Goal: Transaction & Acquisition: Purchase product/service

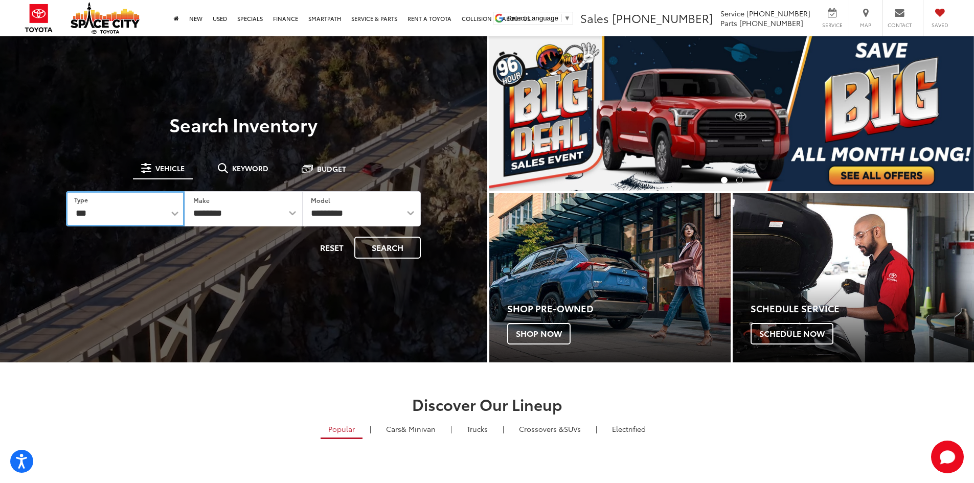
click at [84, 212] on select "*** *** **** *********" at bounding box center [125, 208] width 118 height 35
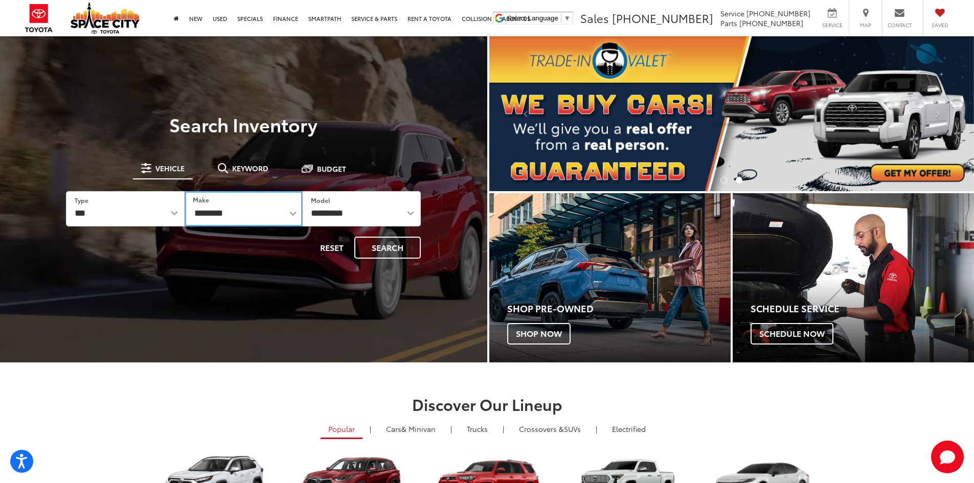
click at [236, 217] on select "**********" at bounding box center [244, 208] width 118 height 35
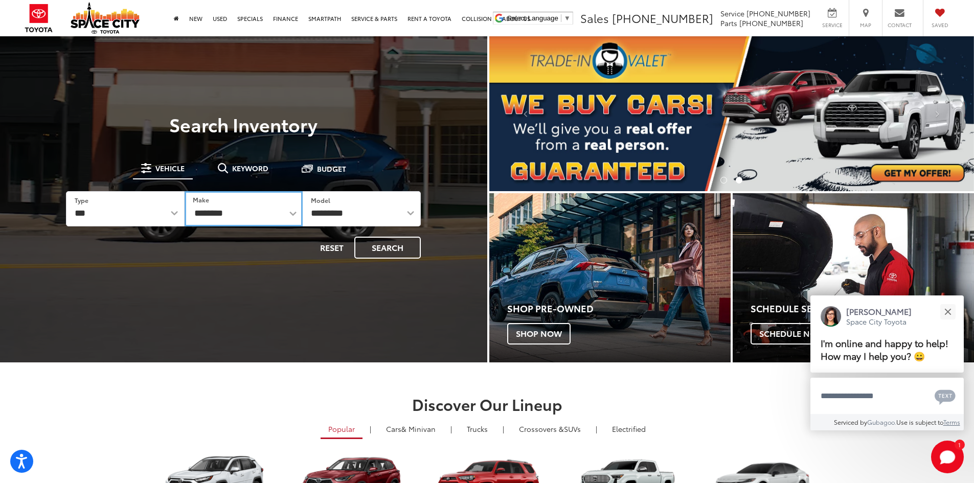
select select "******"
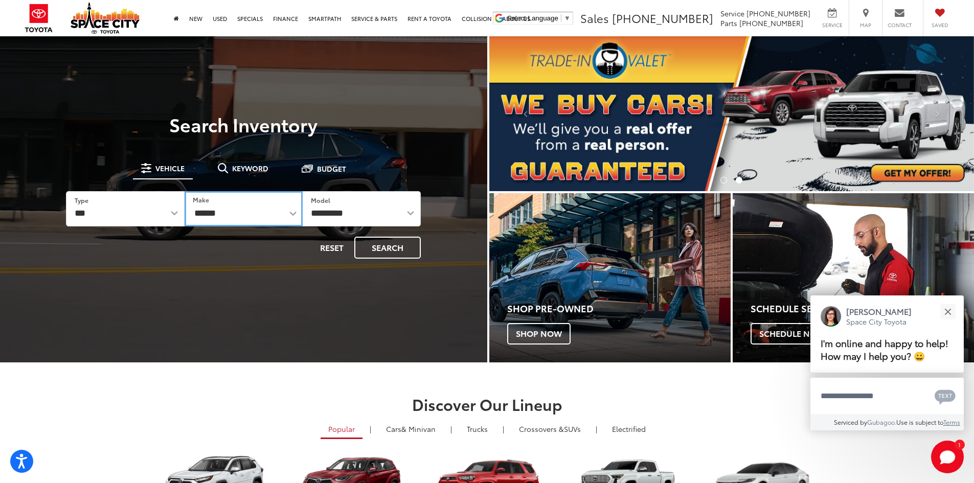
click at [185, 191] on select "**********" at bounding box center [244, 208] width 118 height 35
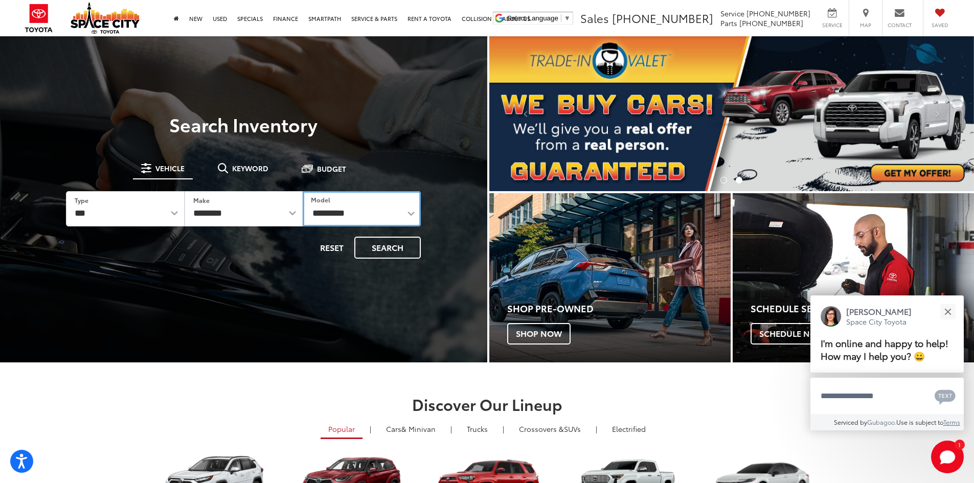
click at [353, 216] on select "**********" at bounding box center [362, 208] width 118 height 35
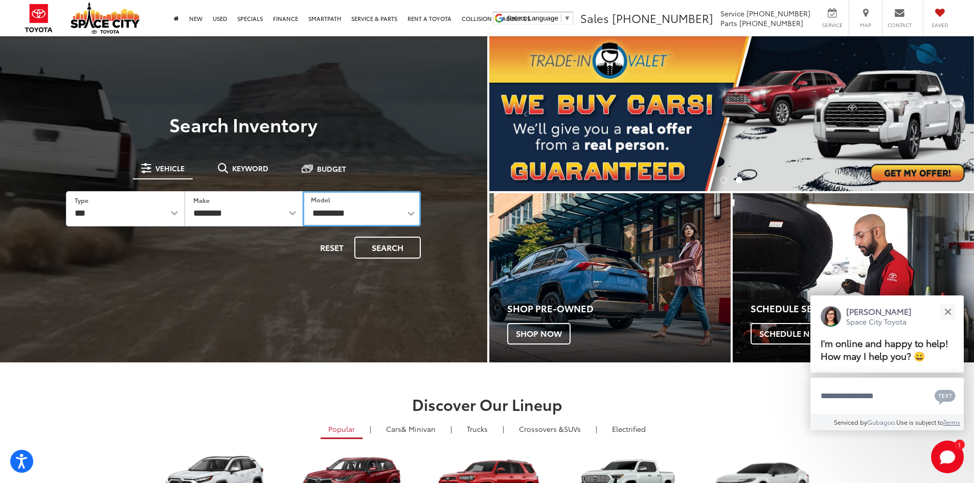
select select "*****"
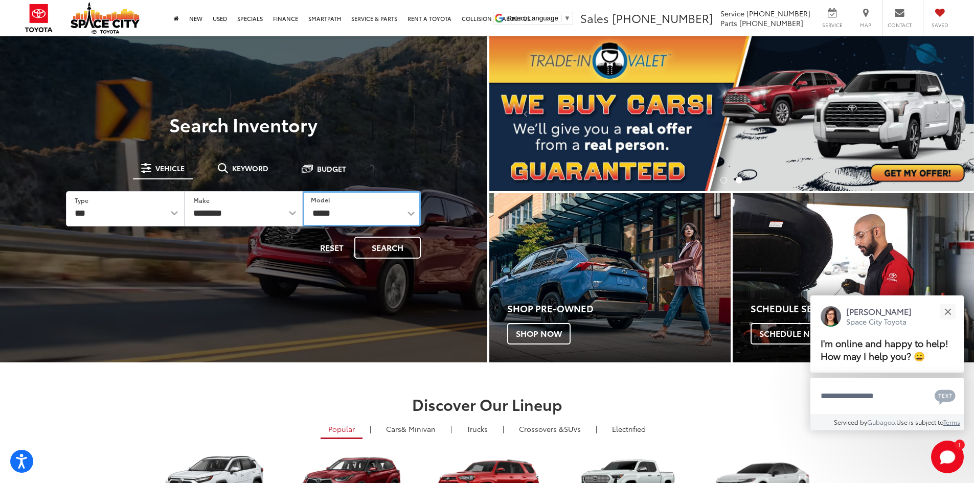
click at [303, 191] on select "**********" at bounding box center [362, 208] width 118 height 35
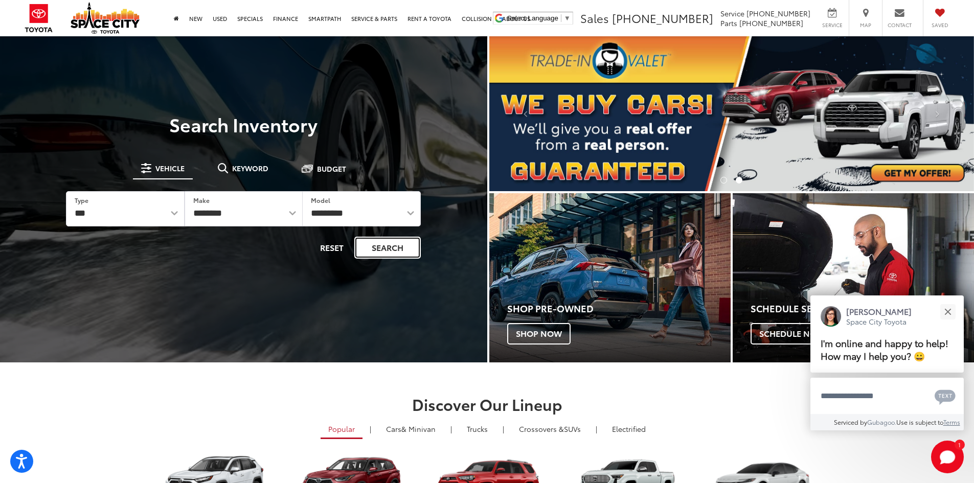
click at [393, 245] on button "Search" at bounding box center [387, 248] width 66 height 22
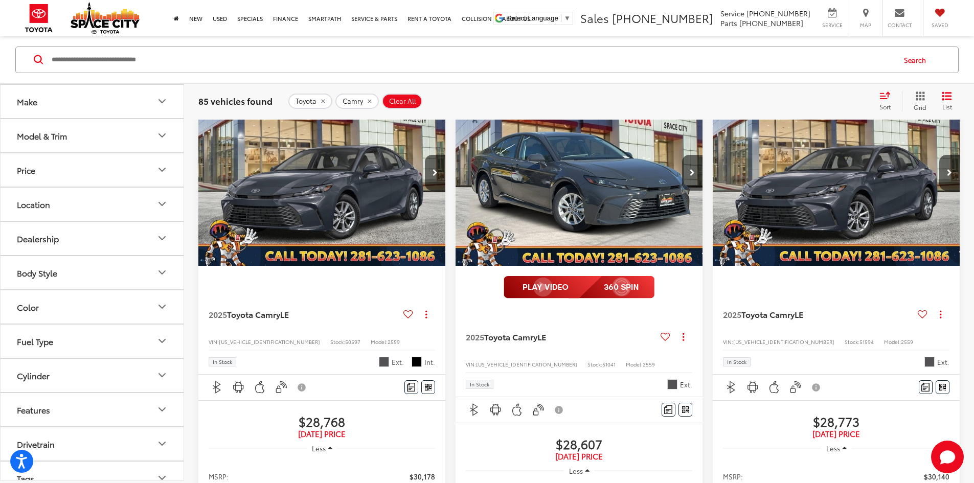
scroll to position [153, 0]
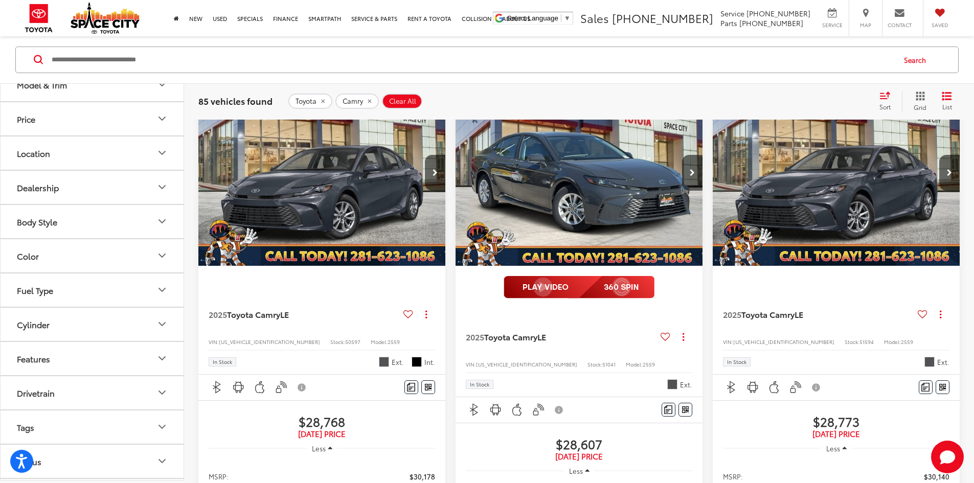
click at [159, 325] on icon "Cylinder" at bounding box center [162, 325] width 12 height 12
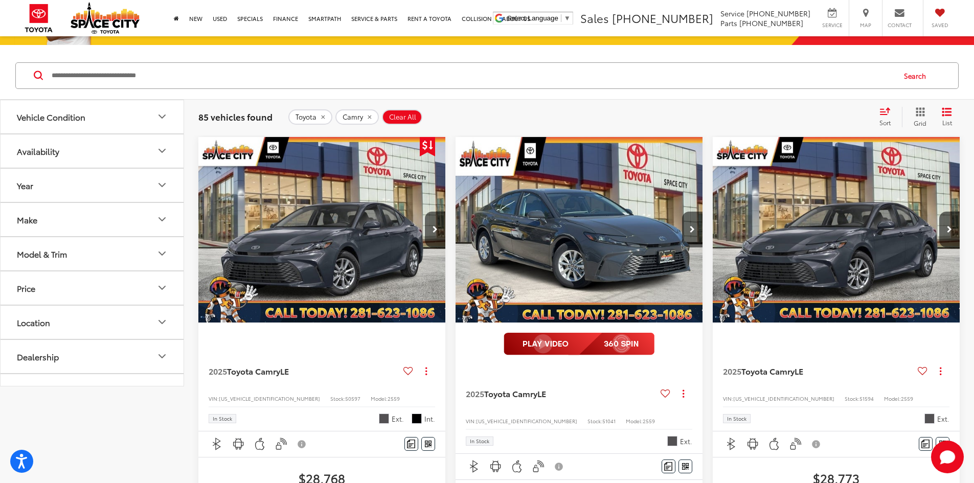
scroll to position [50, 0]
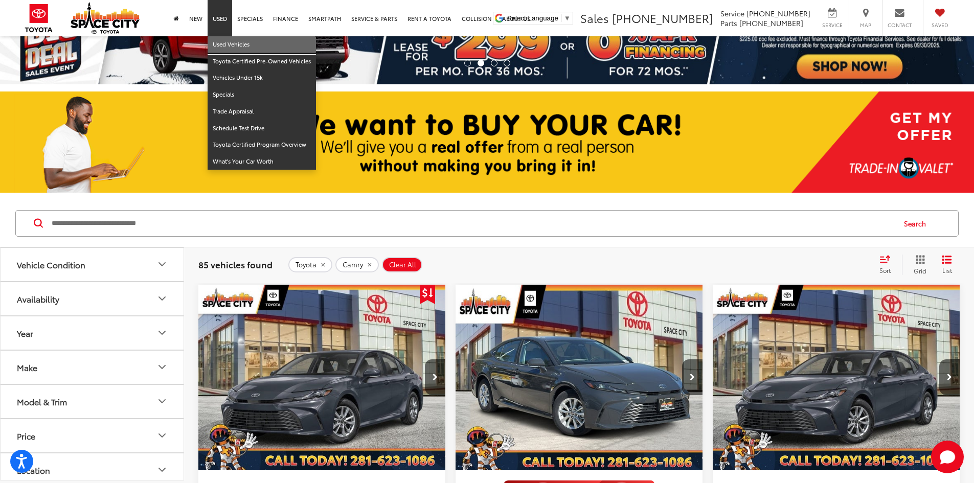
click at [225, 44] on link "Used Vehicles" at bounding box center [262, 44] width 108 height 17
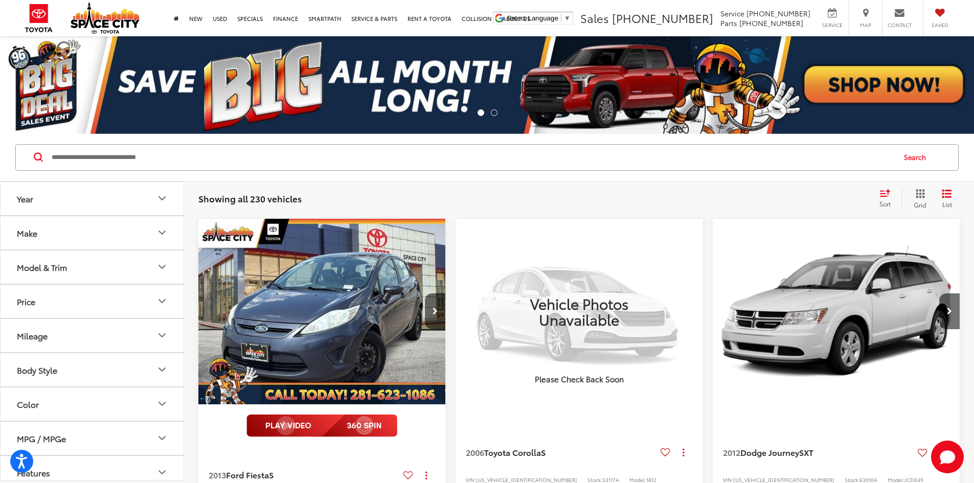
click at [123, 236] on button "Make" at bounding box center [93, 232] width 184 height 33
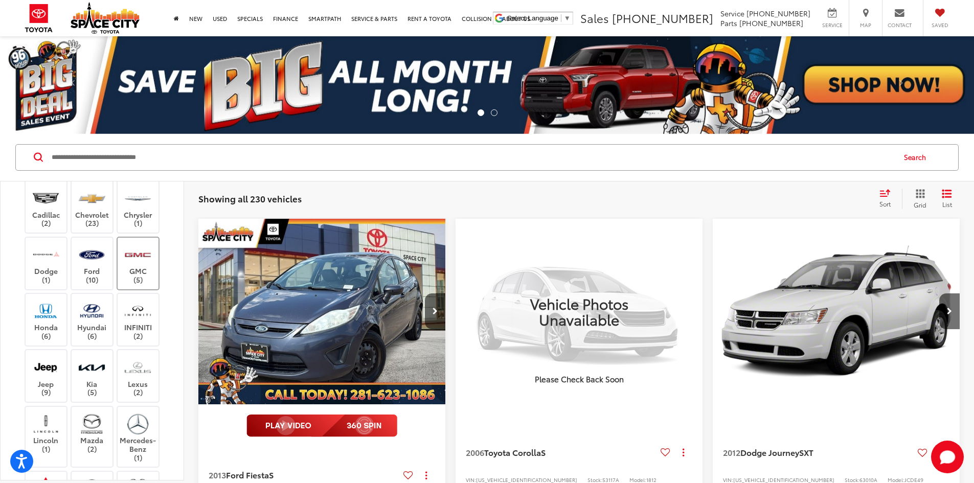
scroll to position [153, 0]
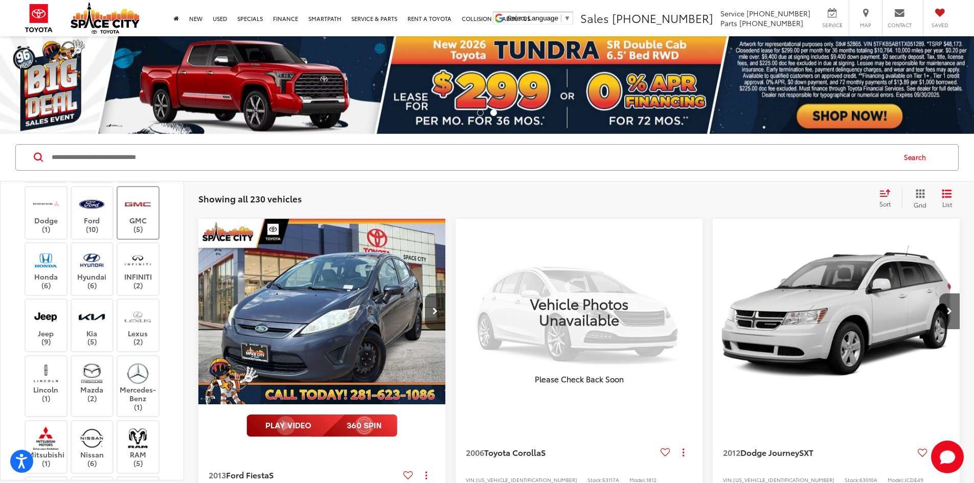
click at [133, 216] on img at bounding box center [138, 204] width 28 height 24
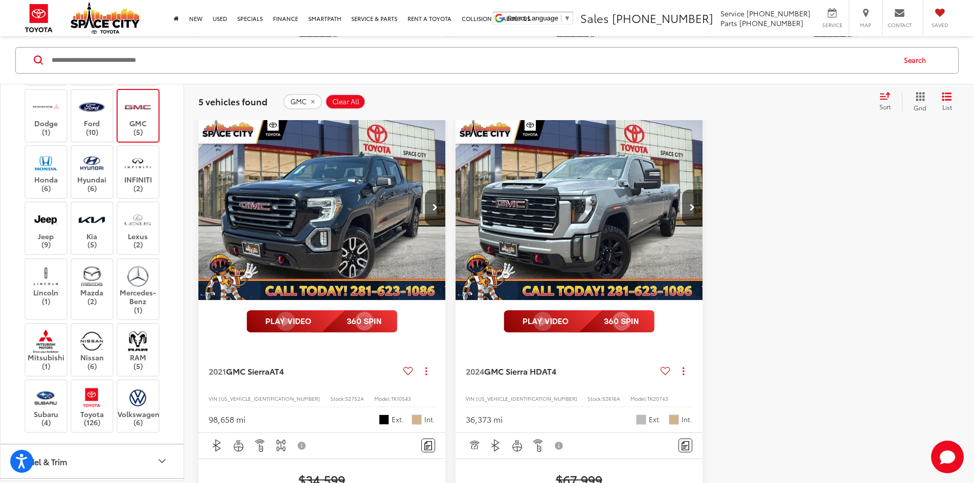
scroll to position [614, 0]
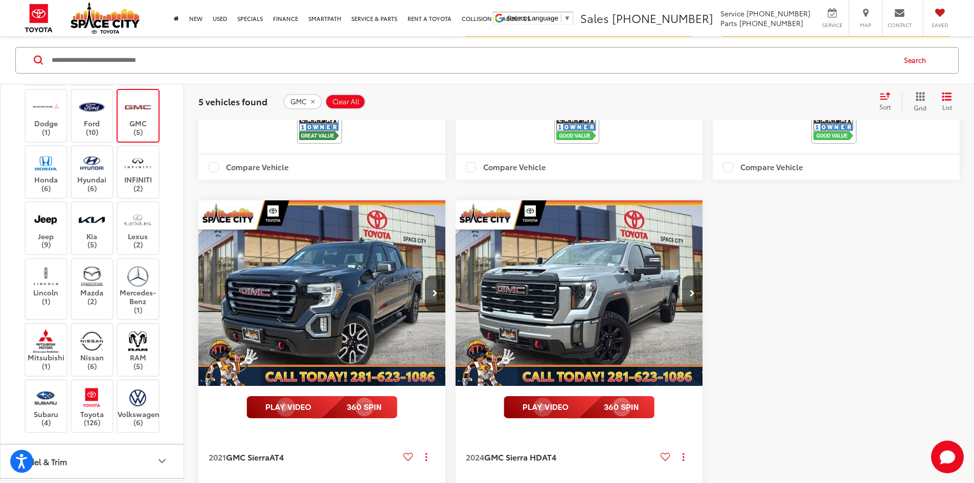
click at [155, 115] on label "GMC (5)" at bounding box center [138, 115] width 41 height 41
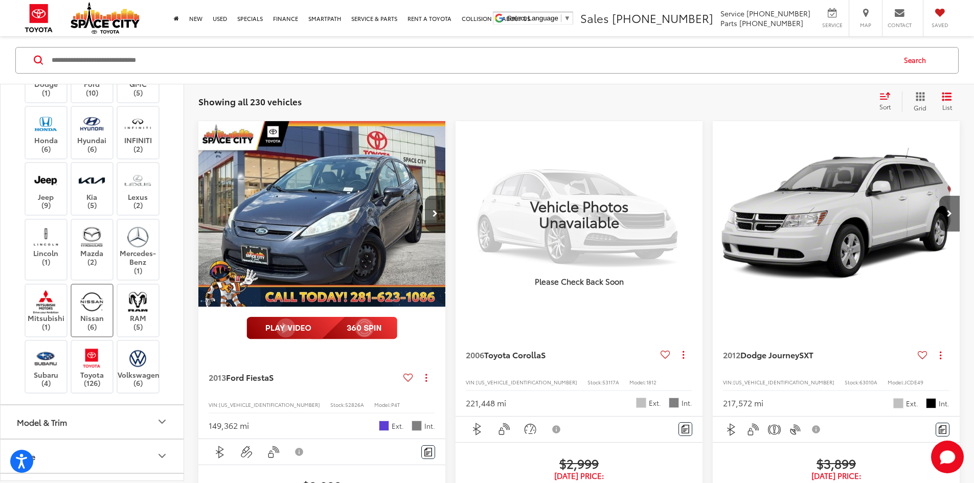
scroll to position [205, 0]
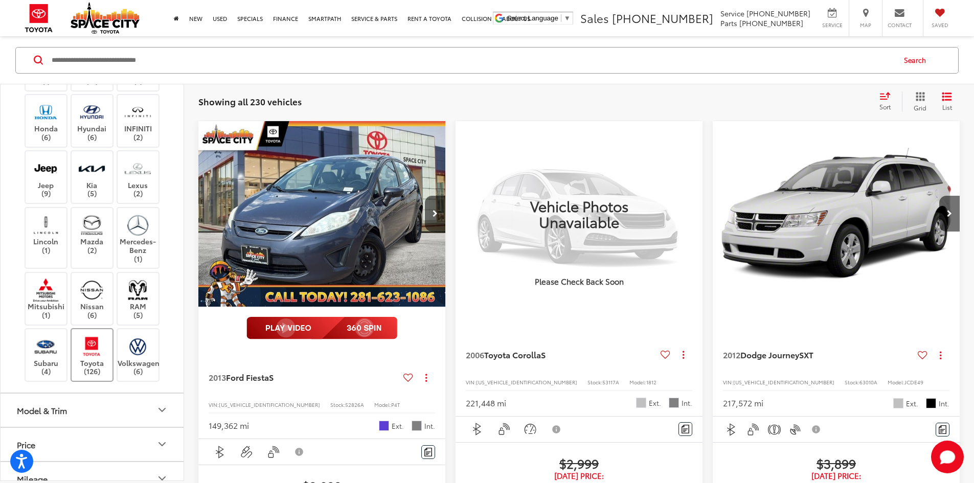
click at [88, 358] on img at bounding box center [92, 346] width 28 height 24
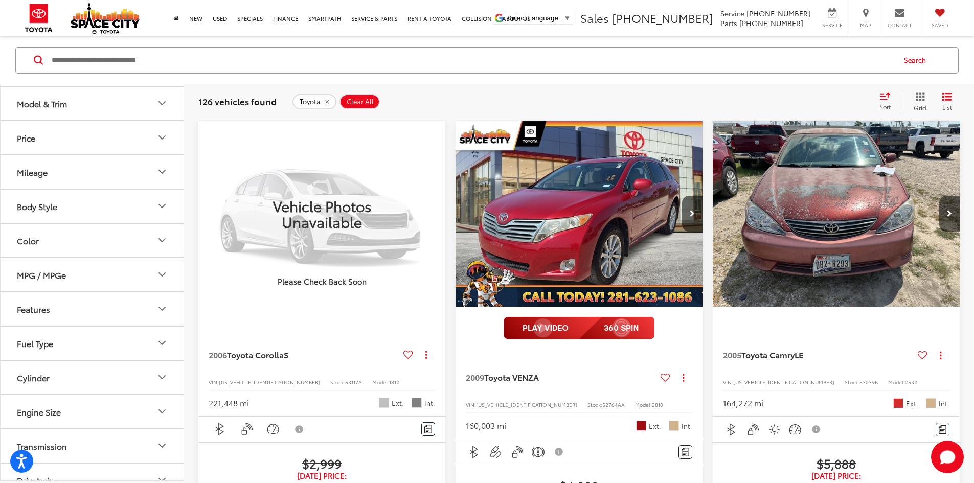
scroll to position [409, 0]
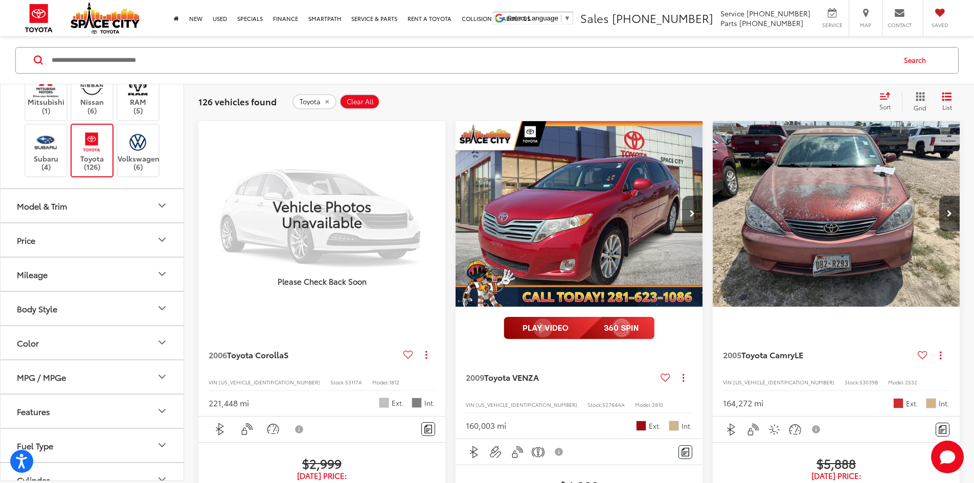
click at [163, 212] on icon "Model & Trim" at bounding box center [162, 205] width 12 height 12
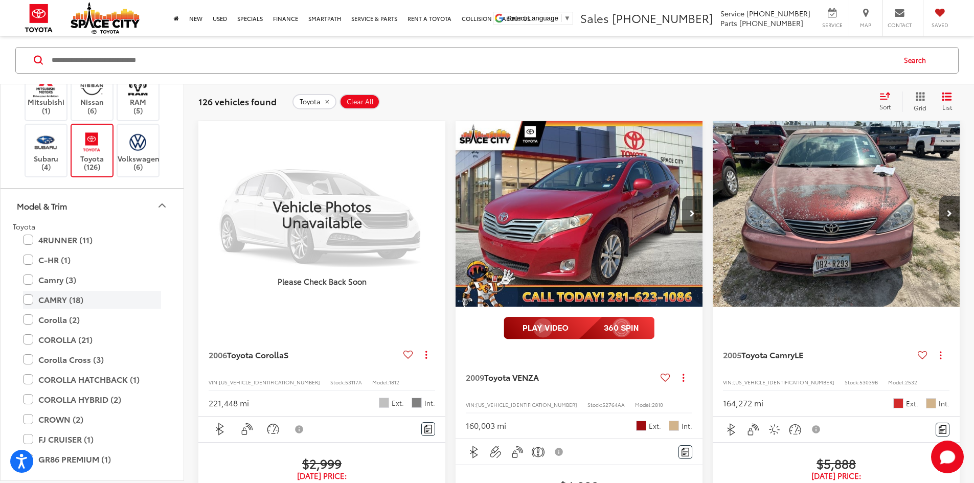
click at [26, 308] on label "CAMRY (18)" at bounding box center [92, 299] width 138 height 18
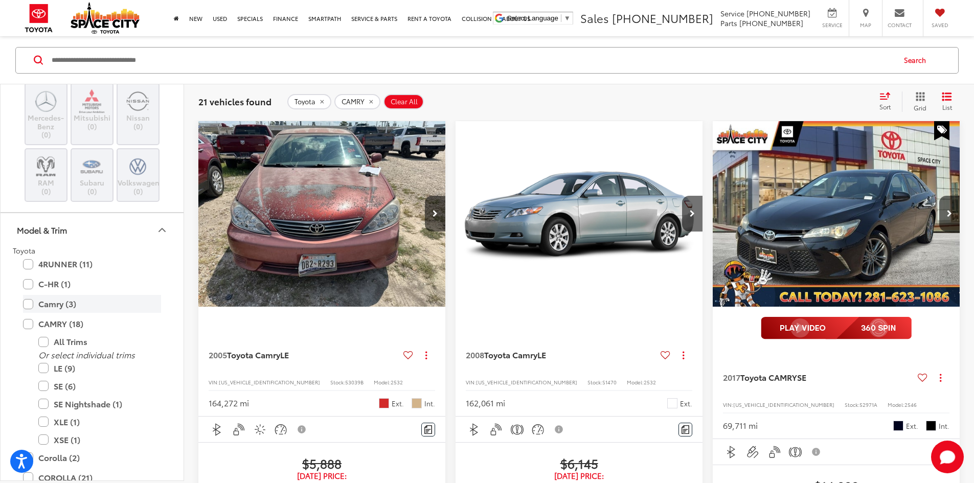
click at [26, 305] on label "Camry (3)" at bounding box center [92, 304] width 138 height 18
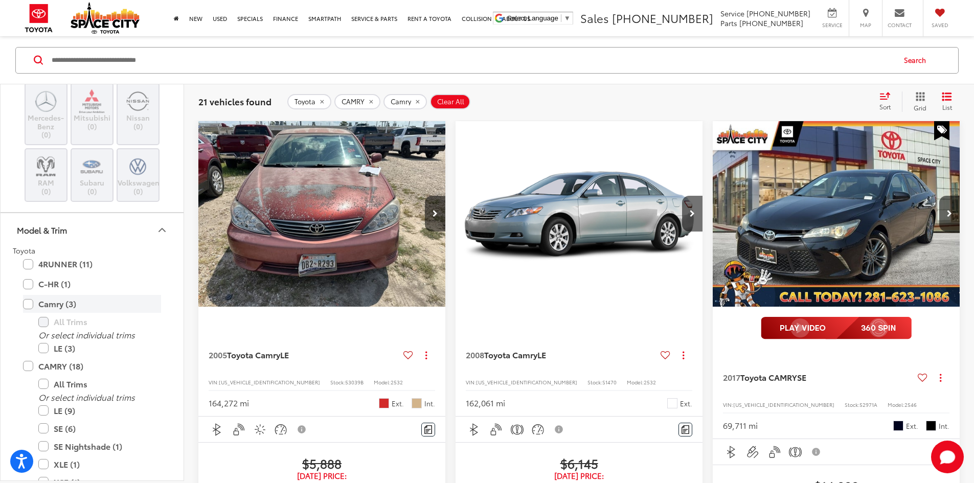
click at [27, 304] on label "Camry (3)" at bounding box center [92, 304] width 138 height 18
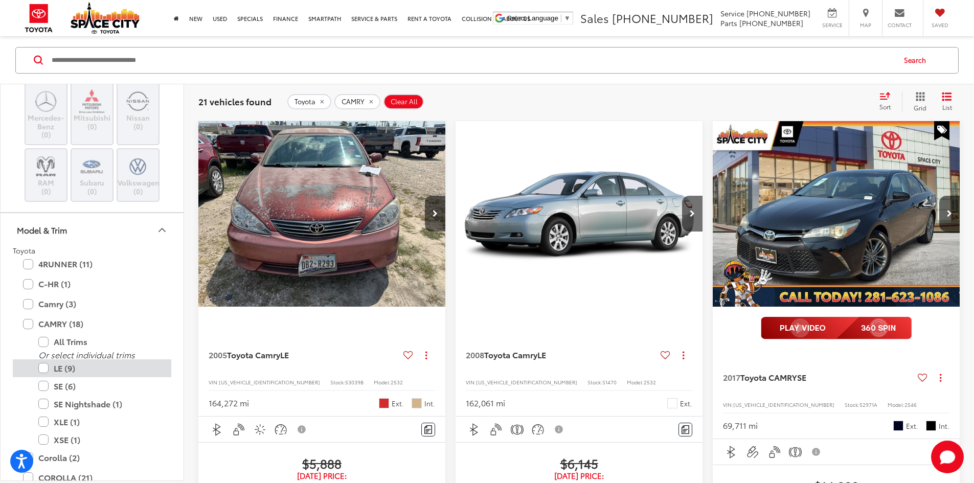
scroll to position [460, 0]
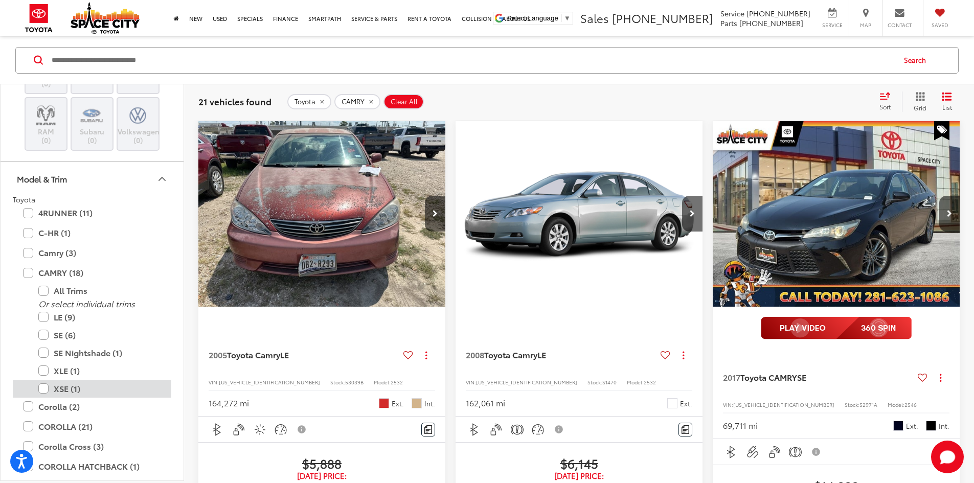
click at [43, 388] on label "XSE (1)" at bounding box center [99, 388] width 123 height 18
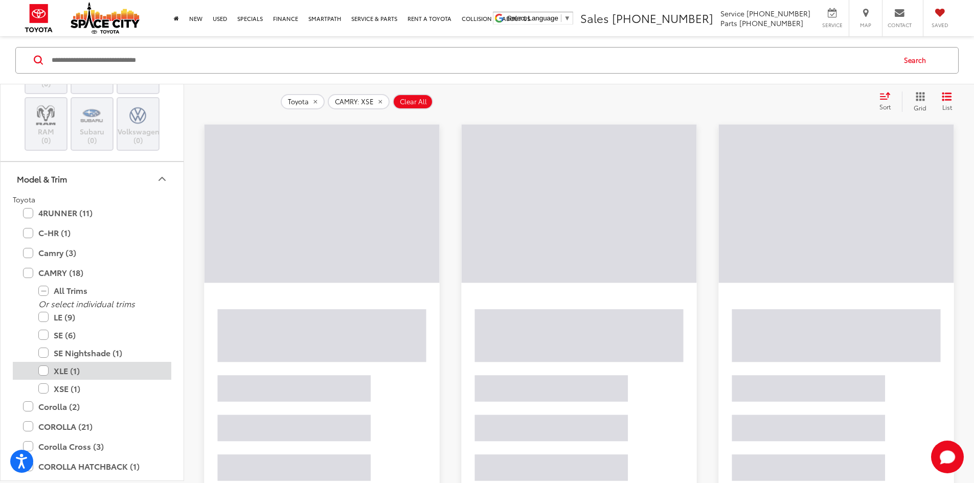
click at [44, 370] on label "XLE (1)" at bounding box center [99, 371] width 123 height 18
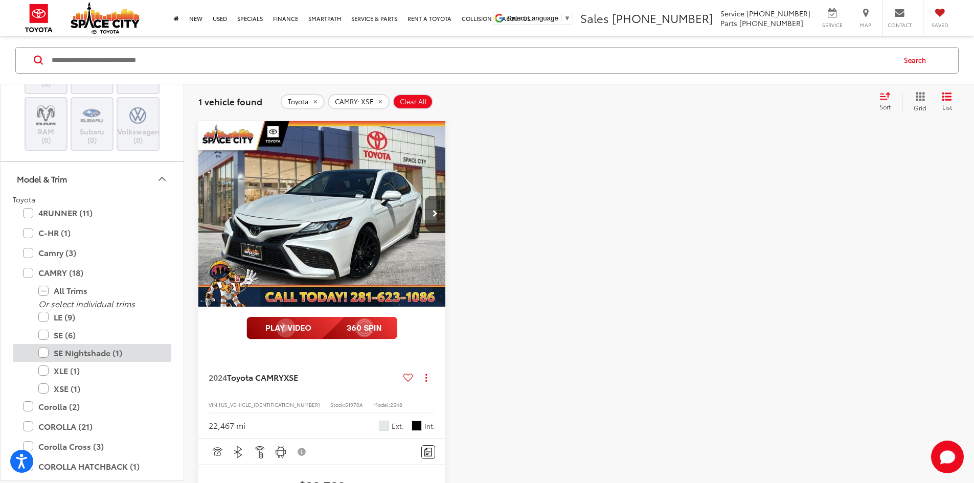
click at [44, 355] on label "SE Nightshade (1)" at bounding box center [99, 353] width 123 height 18
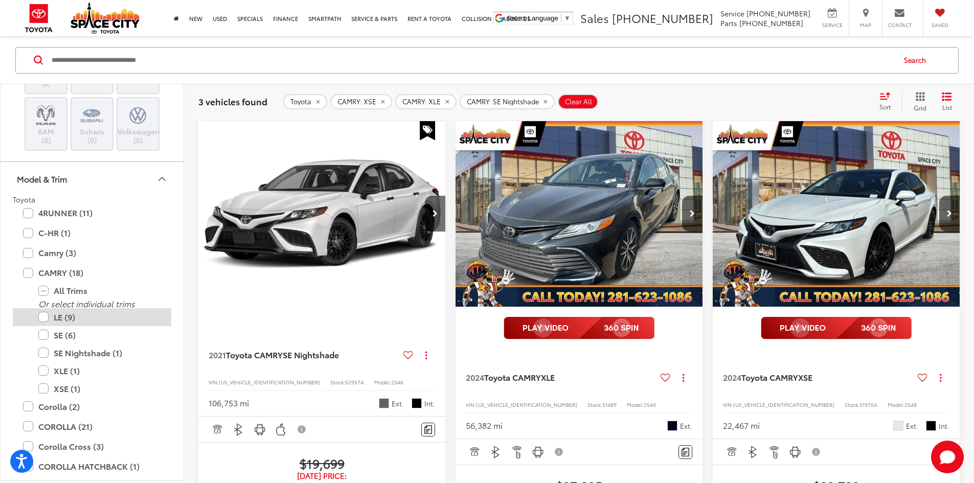
click at [44, 312] on label "LE (9)" at bounding box center [99, 317] width 123 height 18
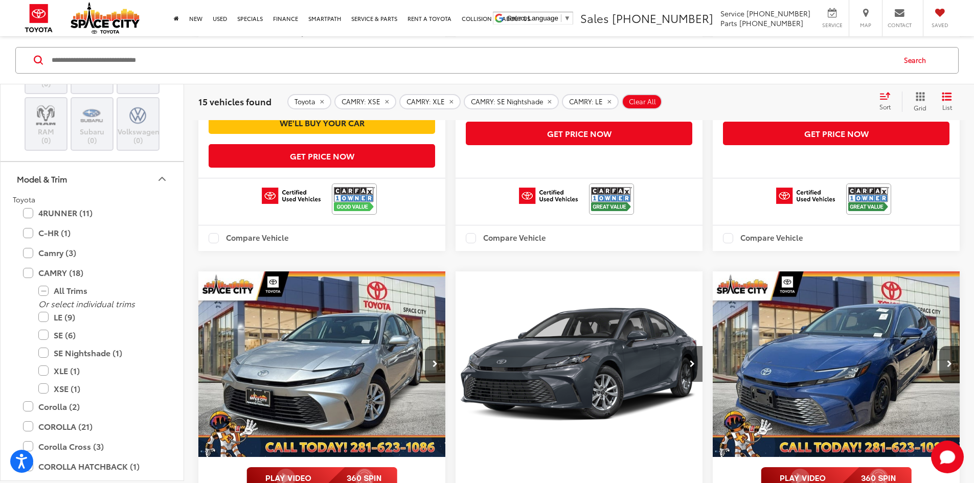
scroll to position [1683, 0]
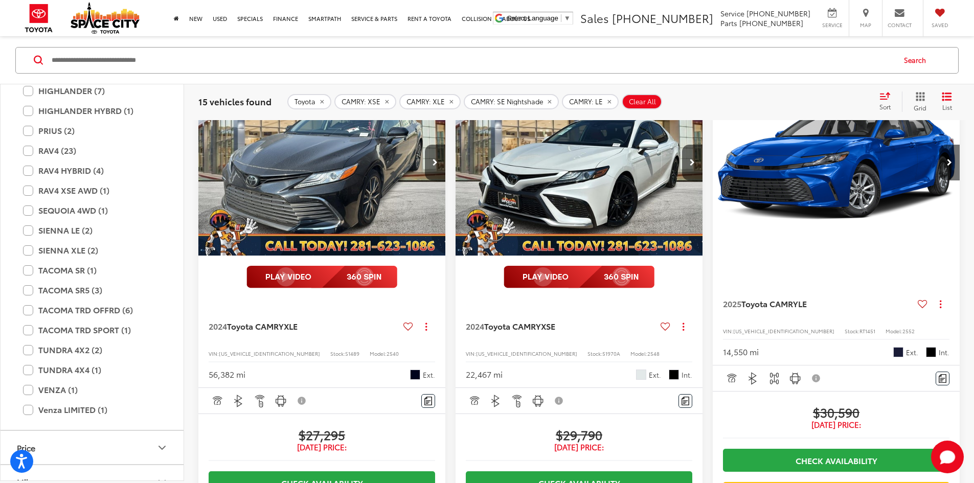
scroll to position [858, 0]
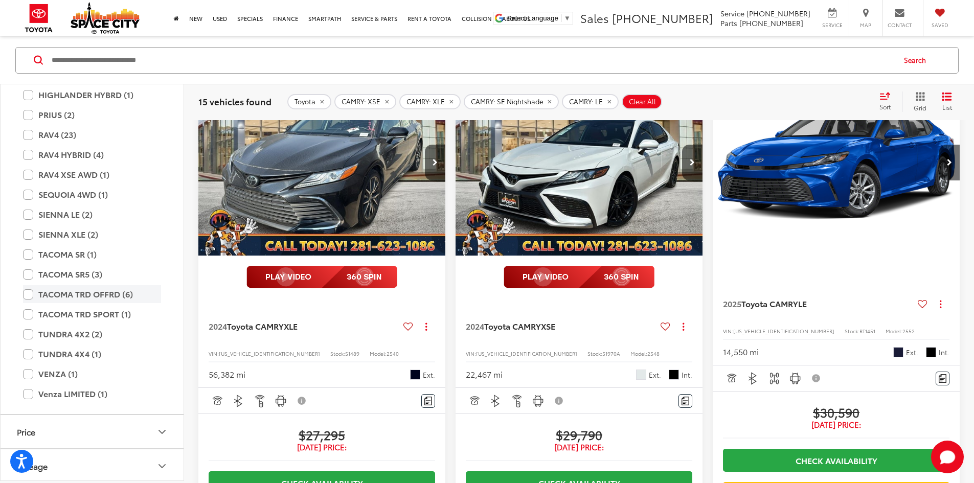
click at [25, 295] on label "TACOMA TRD OFFRD (6)" at bounding box center [92, 294] width 138 height 18
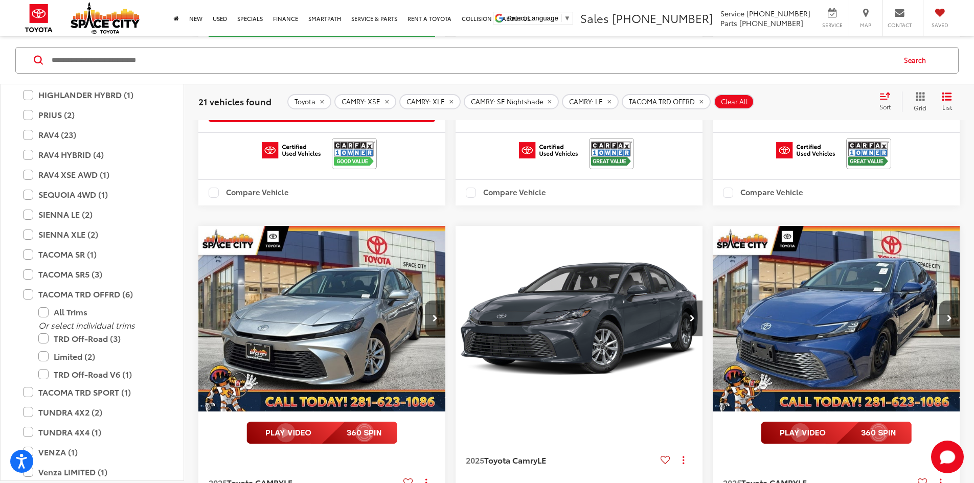
scroll to position [1613, 0]
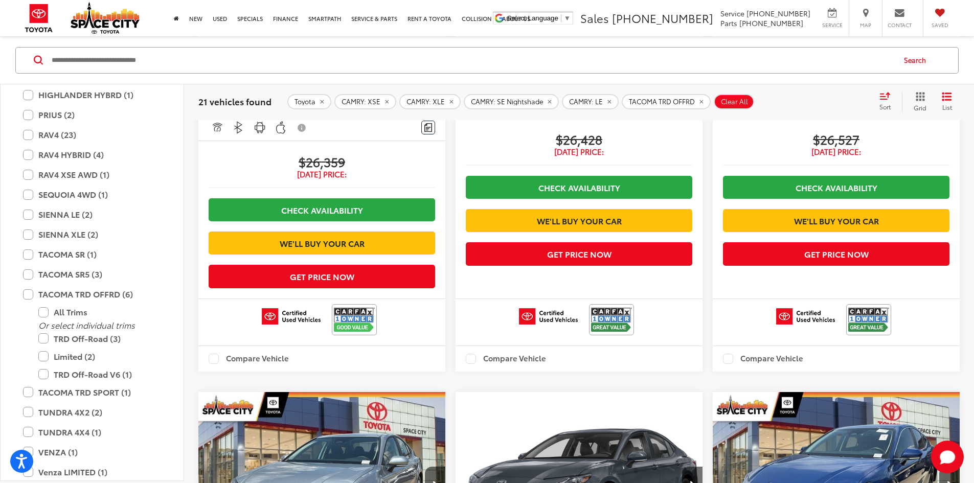
drag, startPoint x: 839, startPoint y: 394, endPoint x: 831, endPoint y: 392, distance: 7.8
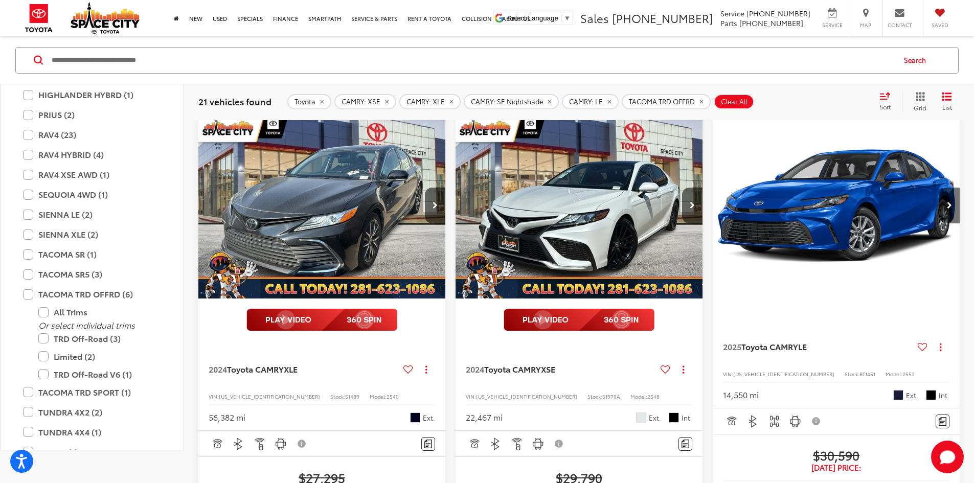
scroll to position [47, 0]
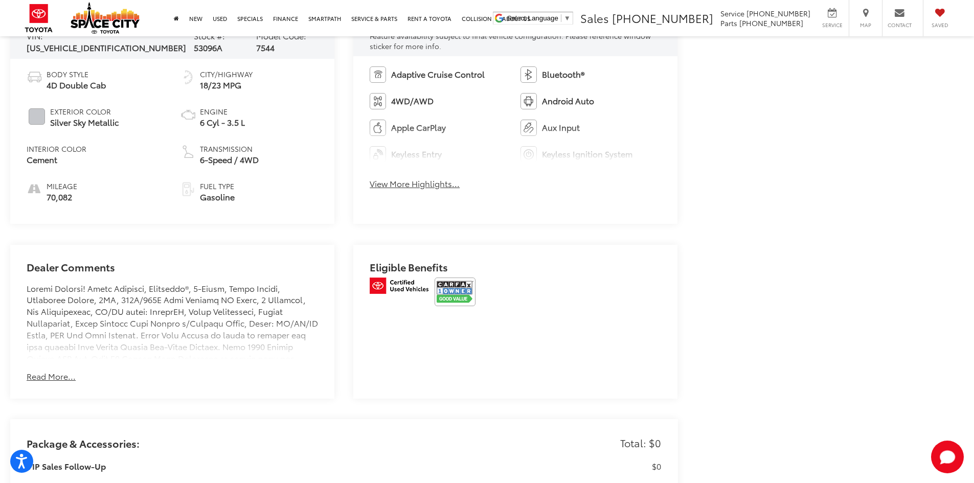
scroll to position [562, 0]
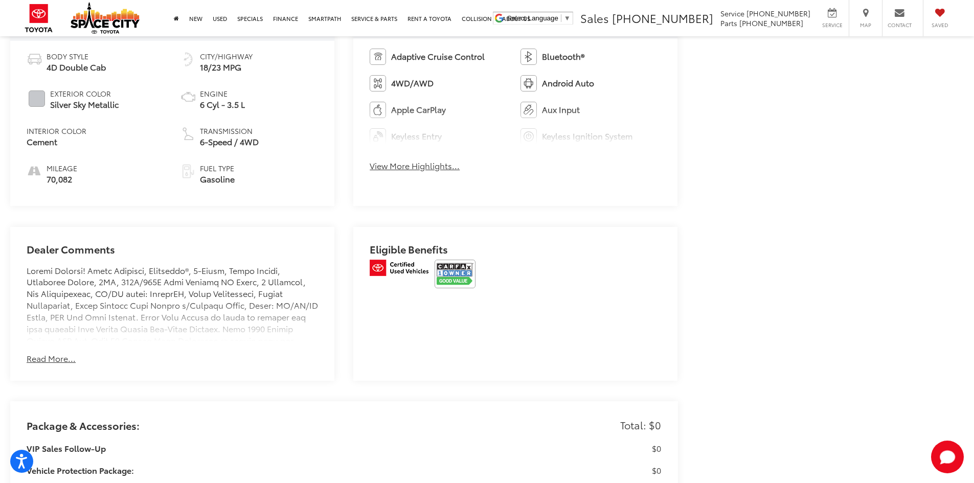
click at [56, 356] on button "Read More..." at bounding box center [51, 359] width 49 height 12
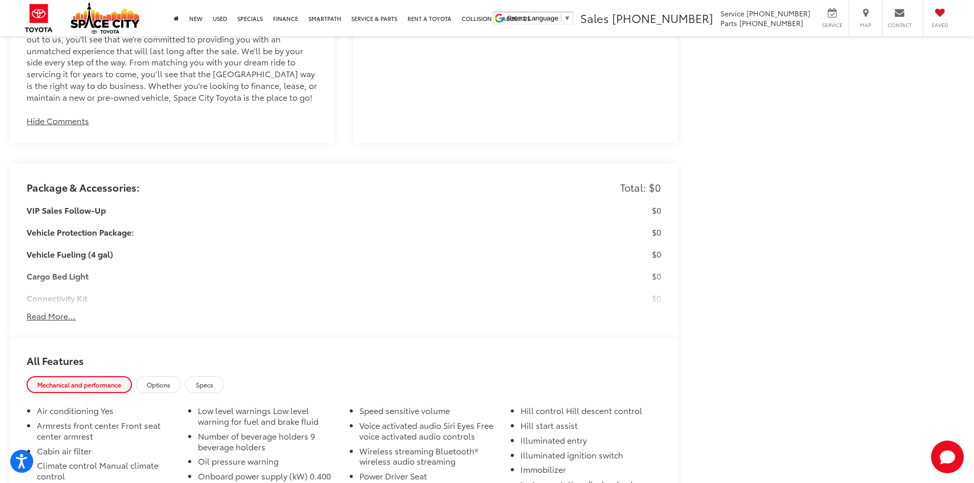
scroll to position [1227, 0]
click at [51, 309] on button "Read More..." at bounding box center [51, 315] width 49 height 12
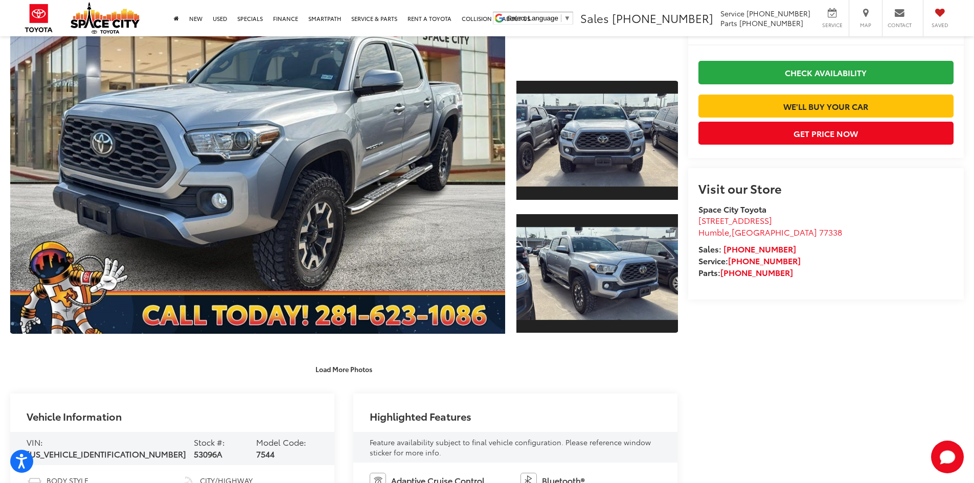
scroll to position [0, 0]
